Goal: Task Accomplishment & Management: Manage account settings

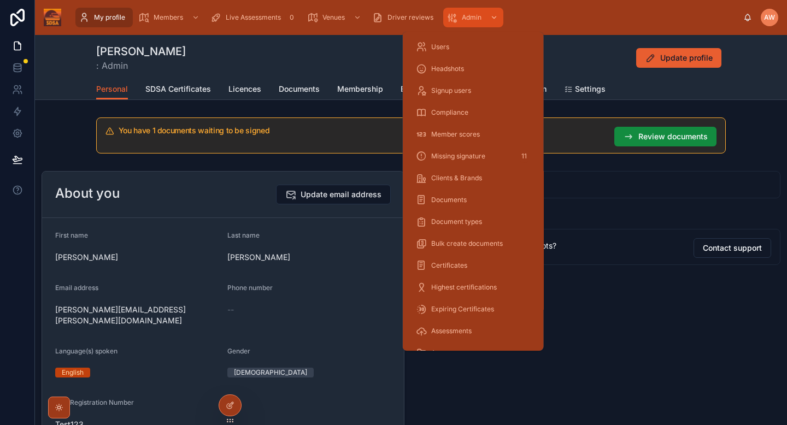
click at [465, 15] on span "Admin" at bounding box center [472, 17] width 20 height 9
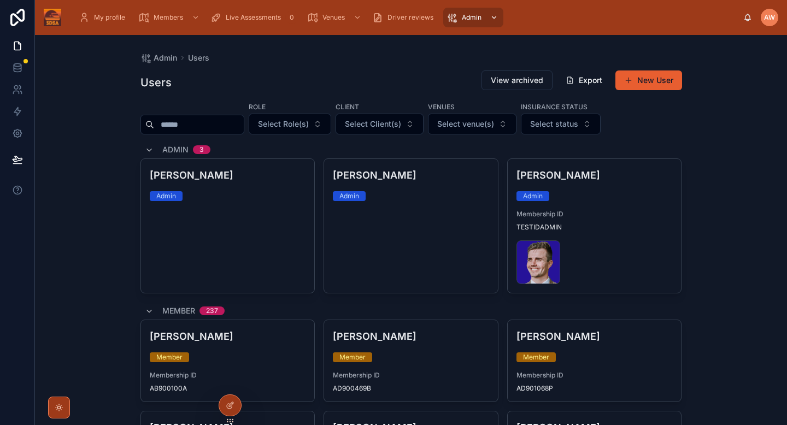
click at [200, 124] on input "text" at bounding box center [199, 124] width 90 height 15
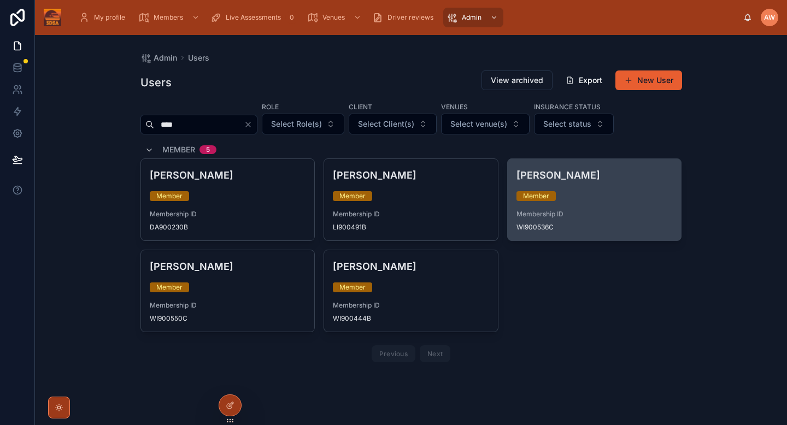
type input "****"
click at [586, 207] on div "[PERSON_NAME] Member Membership ID WI900536C" at bounding box center [595, 199] width 174 height 81
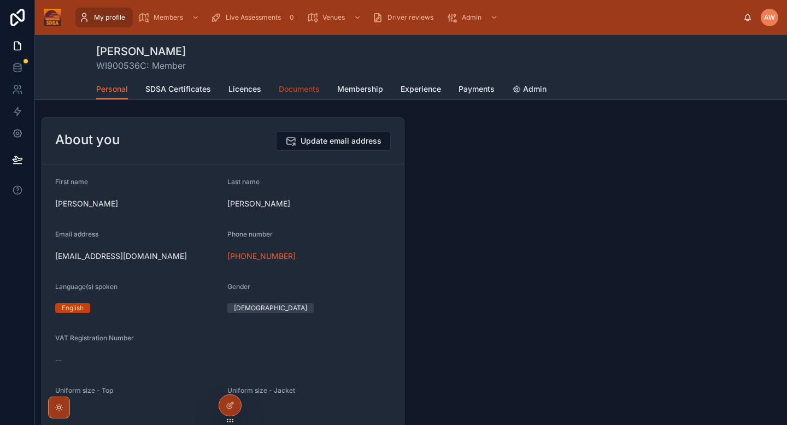
click at [305, 90] on span "Documents" at bounding box center [299, 89] width 41 height 11
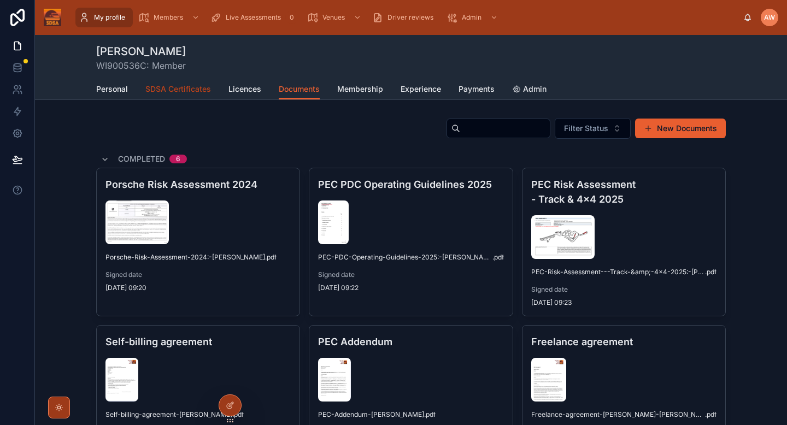
click at [192, 96] on link "SDSA Certificates" at bounding box center [178, 90] width 66 height 22
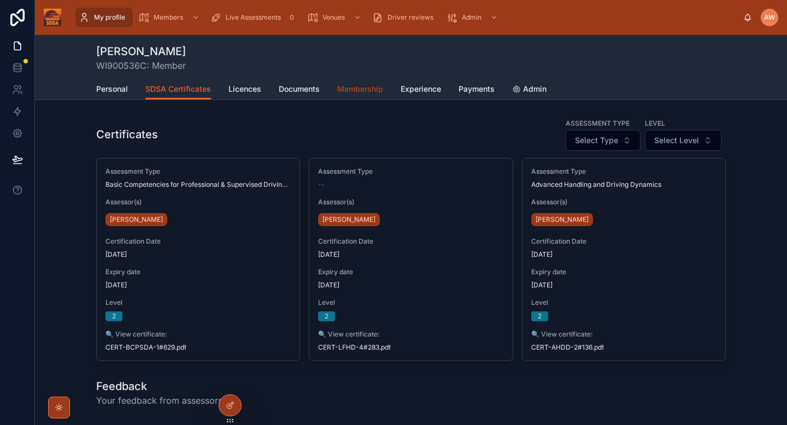
click at [375, 93] on span "Membership" at bounding box center [360, 89] width 46 height 11
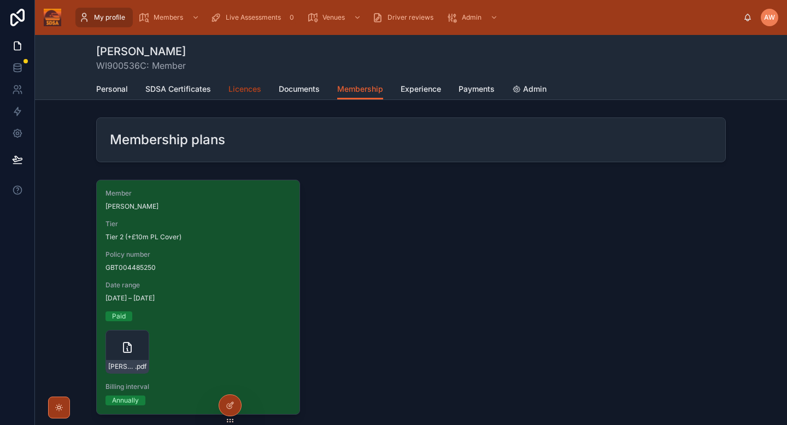
click at [233, 91] on span "Licences" at bounding box center [244, 89] width 33 height 11
